Goal: Transaction & Acquisition: Register for event/course

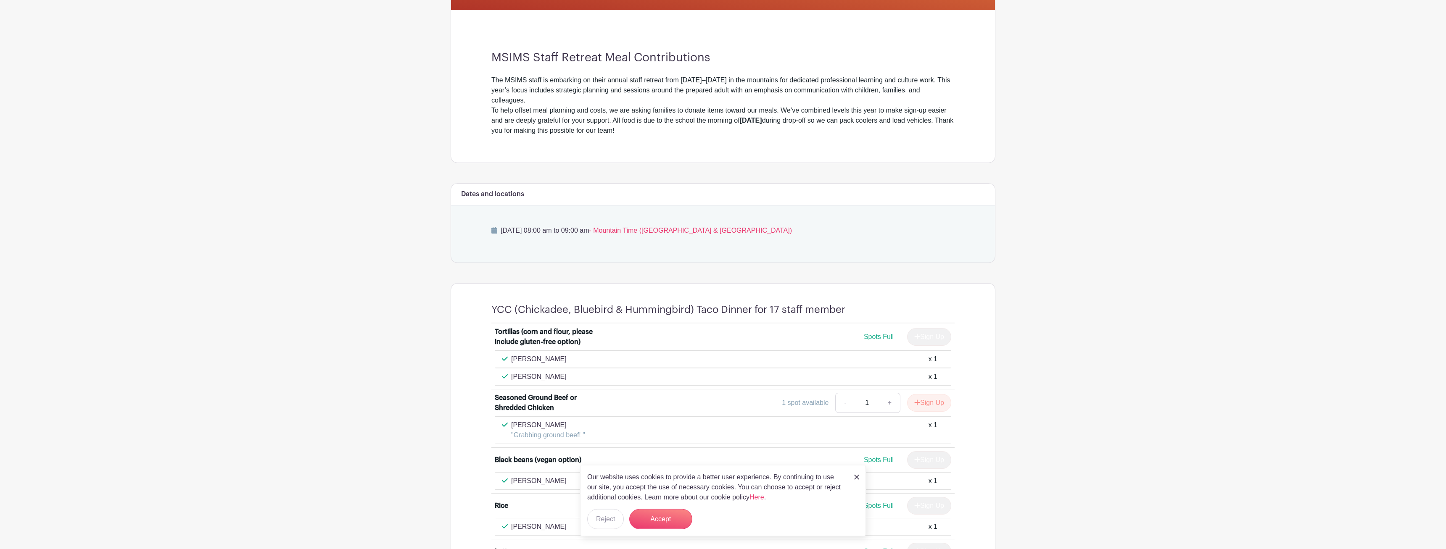
scroll to position [214, 0]
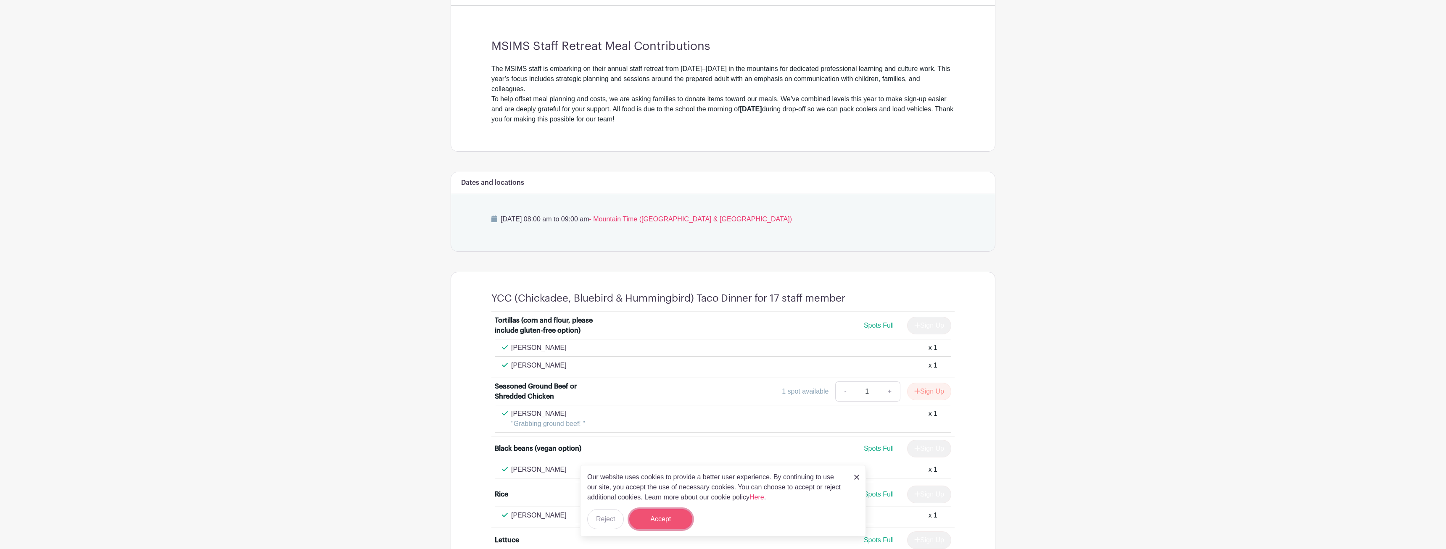
click at [680, 519] on button "Accept" at bounding box center [660, 519] width 63 height 20
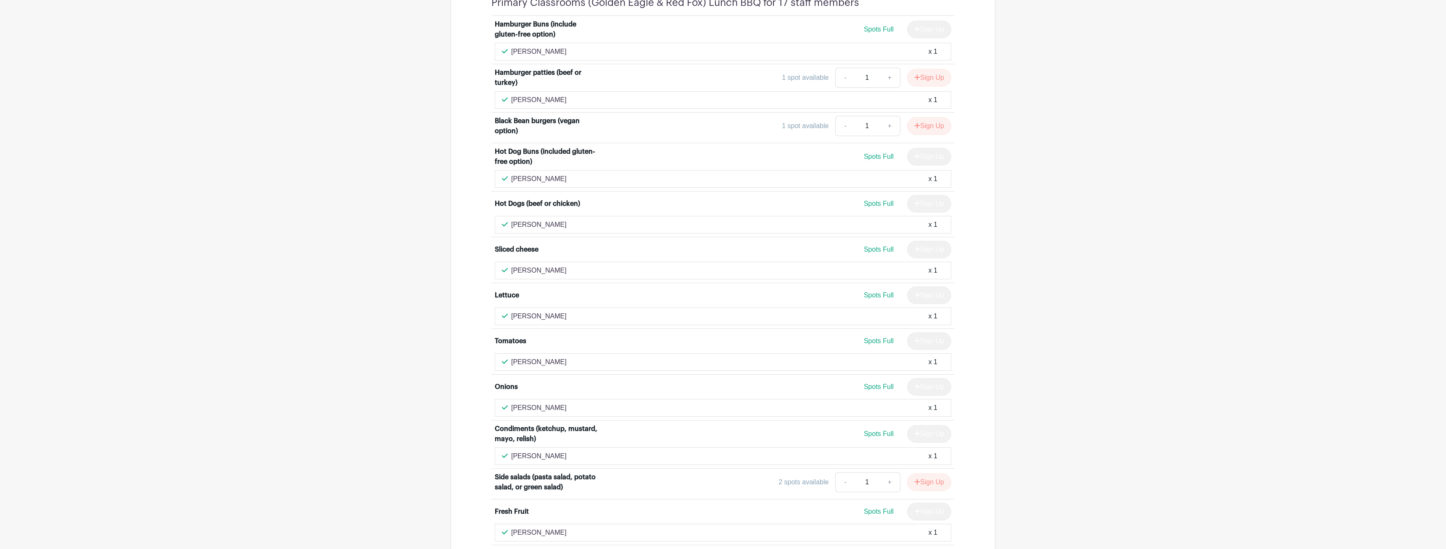
scroll to position [1080, 0]
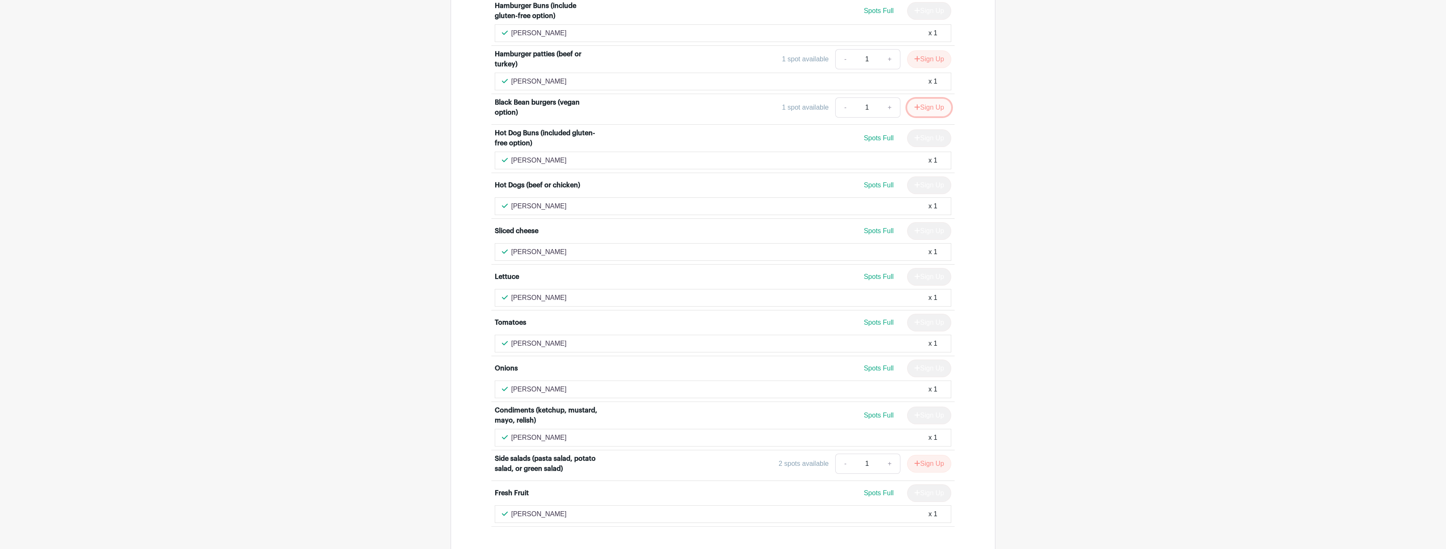
click at [926, 116] on button "Sign Up" at bounding box center [929, 108] width 44 height 18
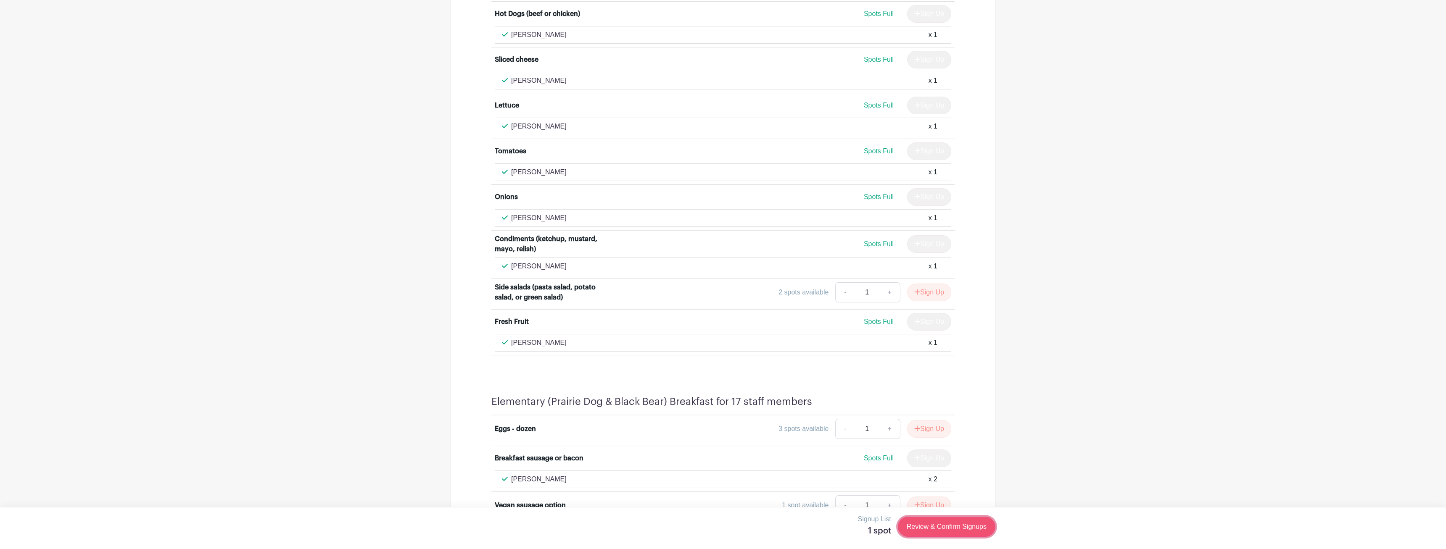
click at [951, 527] on link "Review & Confirm Signups" at bounding box center [946, 527] width 97 height 20
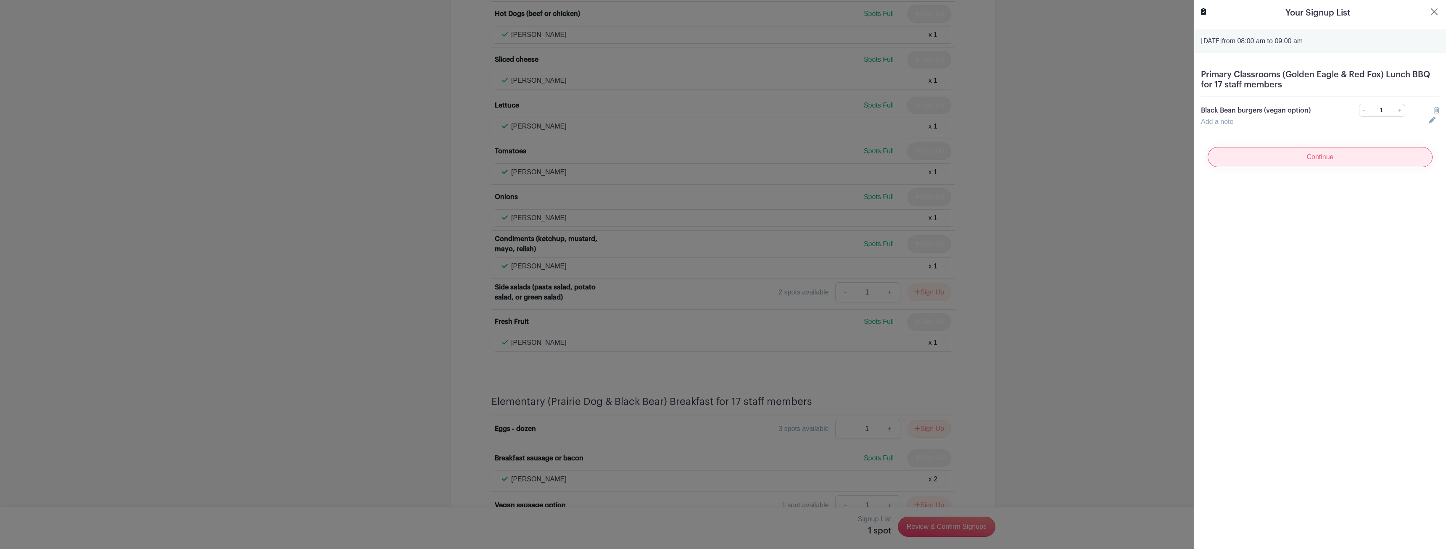
click at [1312, 162] on input "Continue" at bounding box center [1319, 157] width 225 height 20
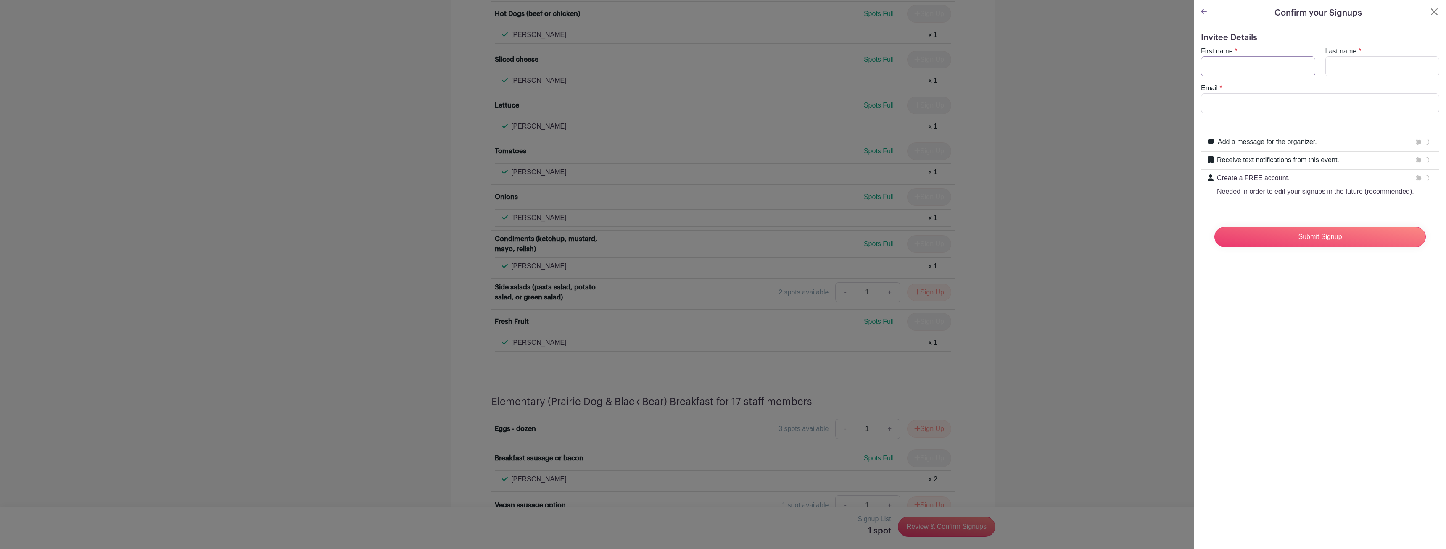
click at [1257, 68] on input "First name" at bounding box center [1258, 66] width 114 height 20
type input "[PERSON_NAME]"
type input "[PERSON_NAME][EMAIL_ADDRESS][PERSON_NAME][US_STATE][DOMAIN_NAME]"
click at [1323, 259] on div "Invitee Details First name * [PERSON_NAME] Last name * [PERSON_NAME] Email * [P…" at bounding box center [1320, 146] width 252 height 241
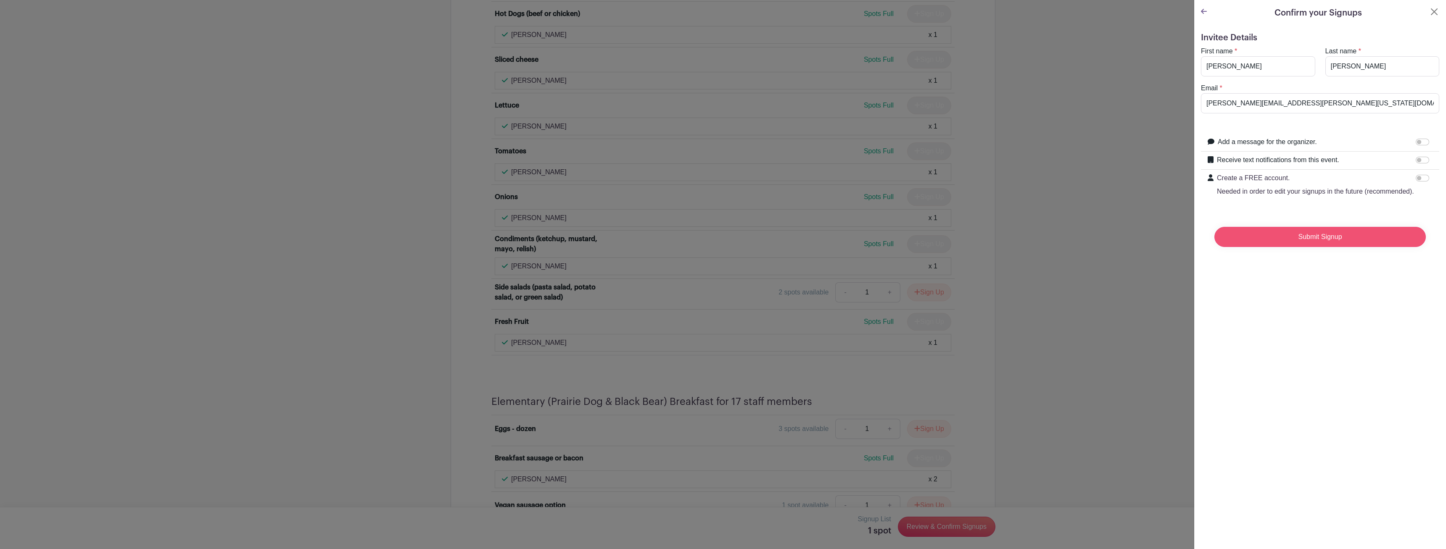
click at [1324, 242] on input "Submit Signup" at bounding box center [1319, 237] width 211 height 20
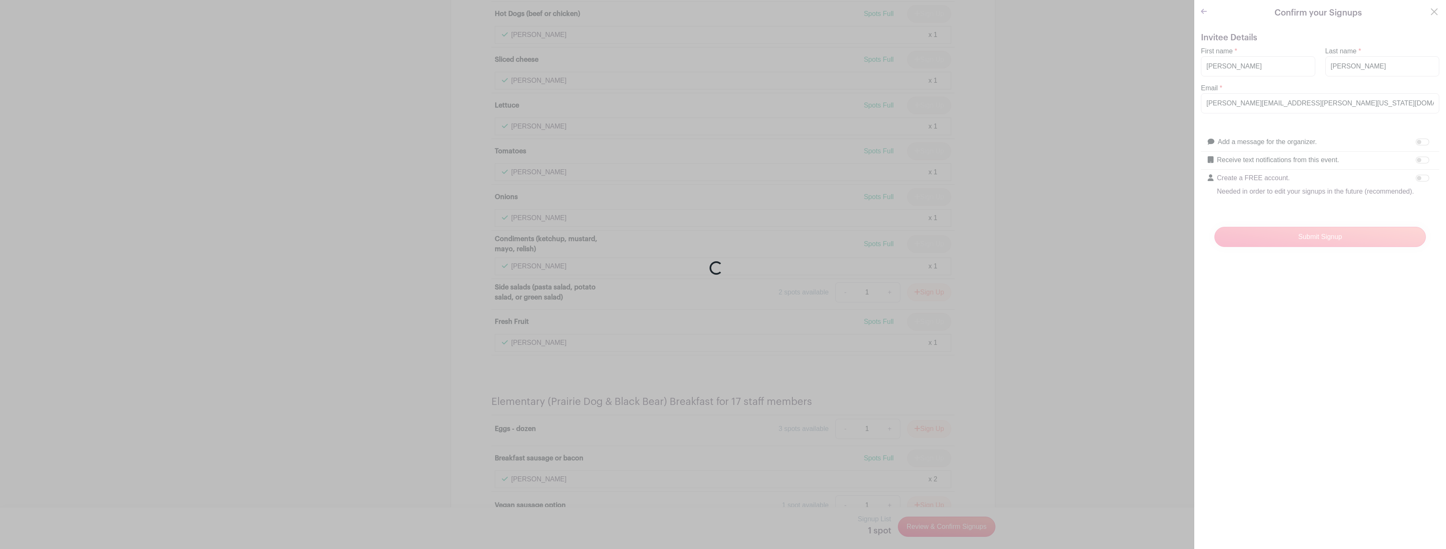
scroll to position [1269, 0]
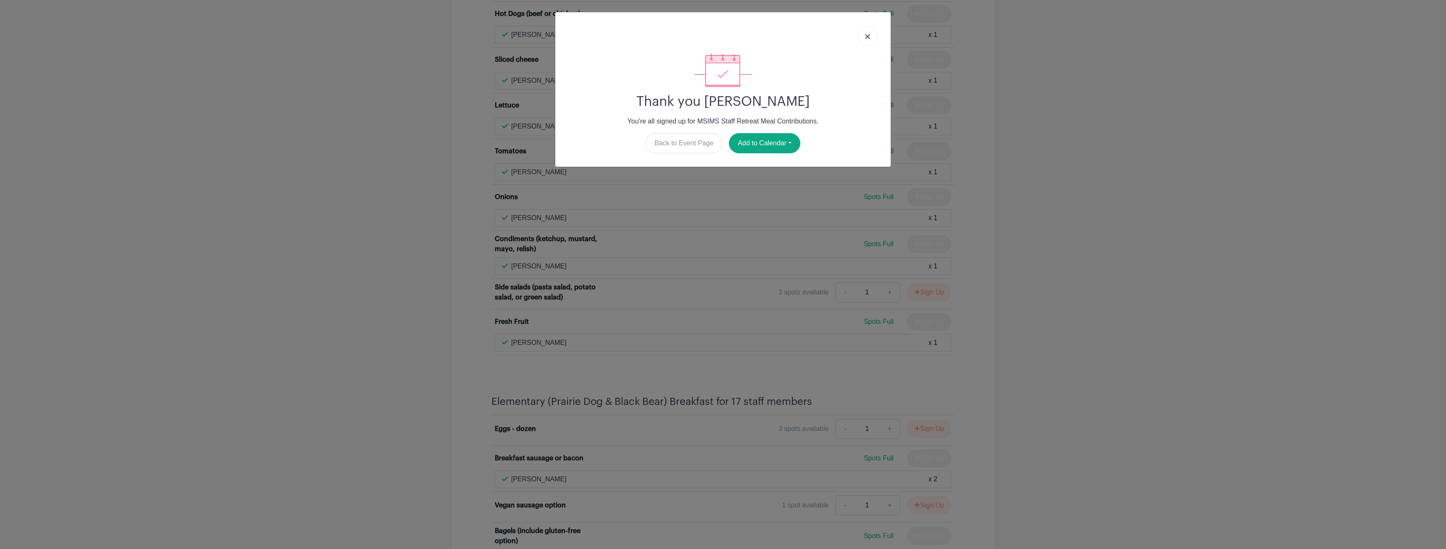
click at [870, 36] on link at bounding box center [867, 36] width 19 height 21
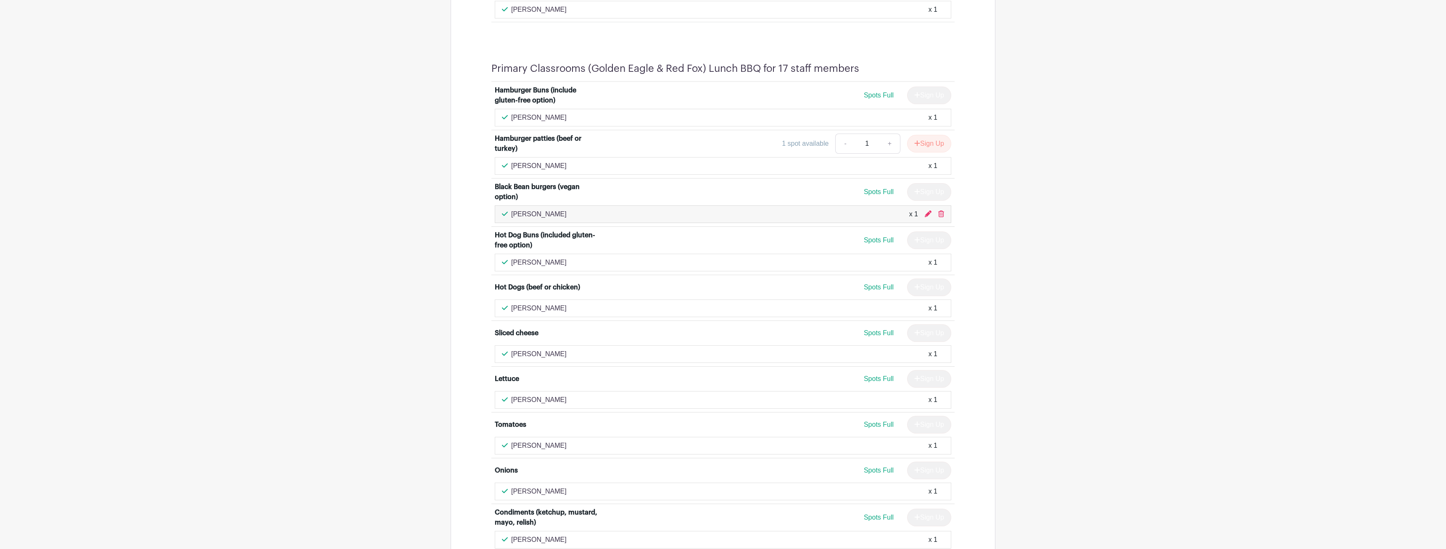
scroll to position [969, 0]
